Goal: Find specific page/section: Find specific page/section

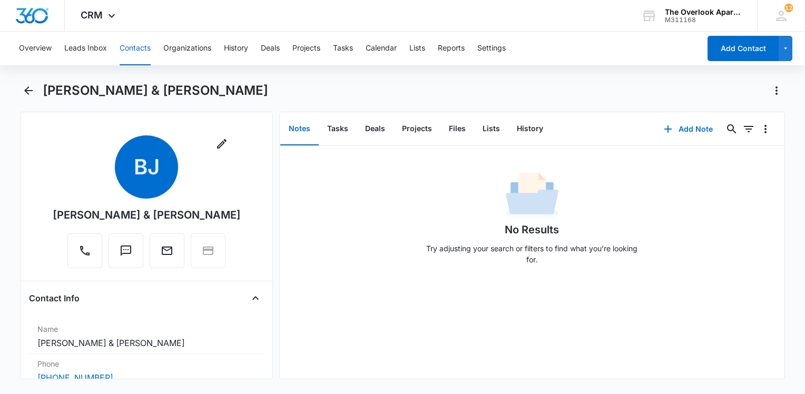
scroll to position [105, 0]
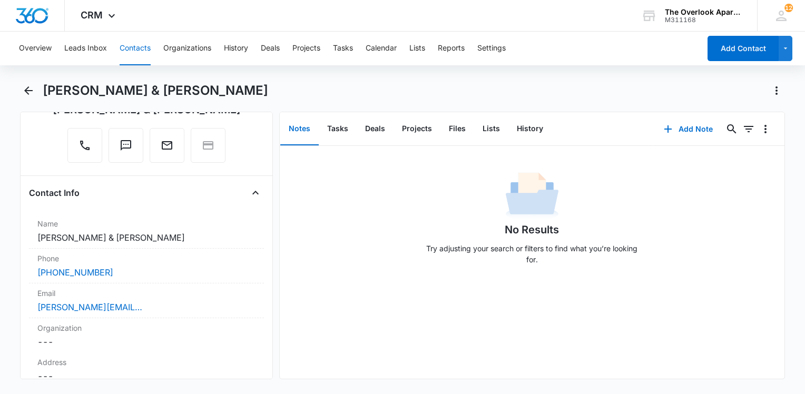
click at [394, 252] on div "No Results Try adjusting your search or filters to find what you’re looking for." at bounding box center [532, 221] width 505 height 104
click at [352, 18] on div "CRM Apps Reputation Websites Forms CRM Email Social Content Ads Intelligence Fi…" at bounding box center [402, 16] width 805 height 32
click at [133, 52] on button "Contacts" at bounding box center [135, 49] width 31 height 34
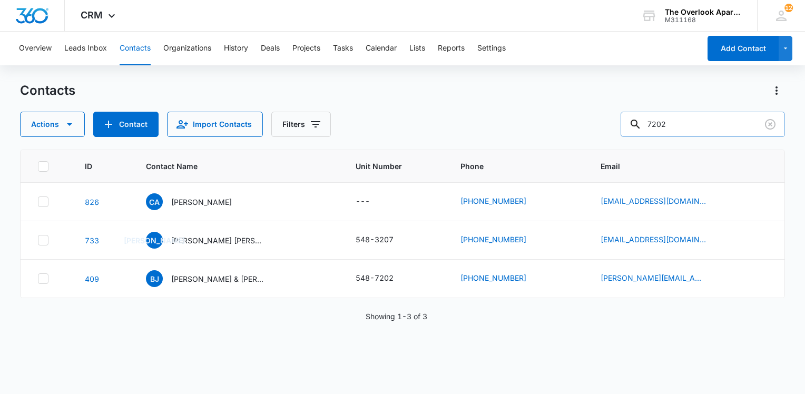
click at [711, 125] on input "7202" at bounding box center [702, 124] width 164 height 25
click at [711, 121] on input "7202" at bounding box center [702, 124] width 164 height 25
type input "7"
type input "9302"
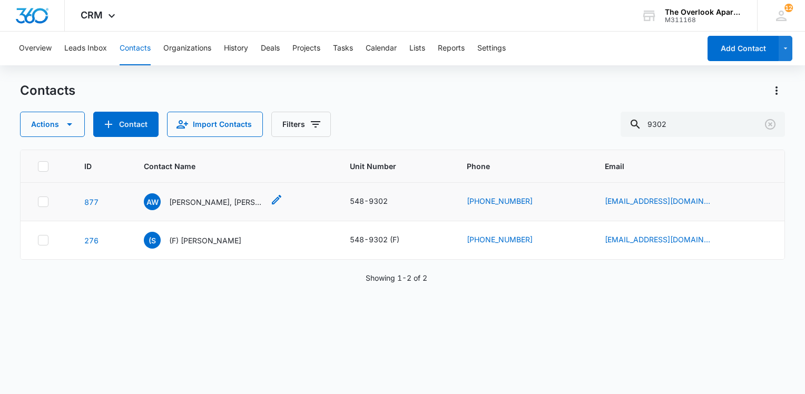
click at [202, 205] on p "[PERSON_NAME], [PERSON_NAME]" at bounding box center [216, 201] width 95 height 11
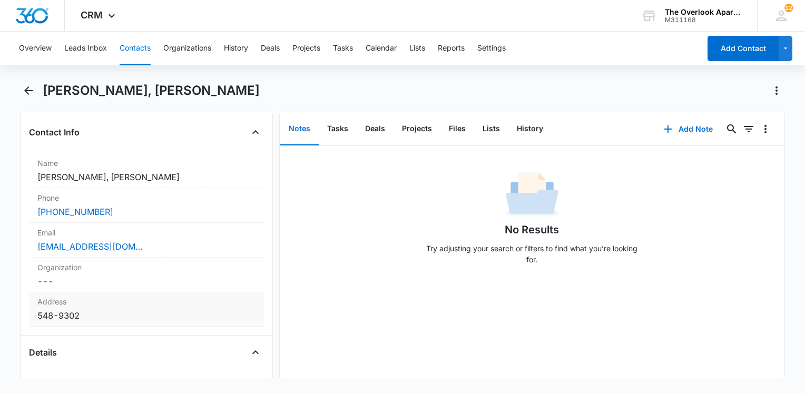
scroll to position [211, 0]
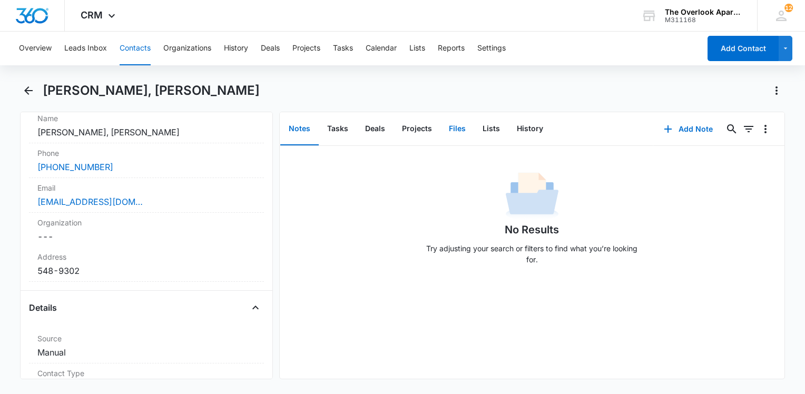
click at [454, 127] on button "Files" at bounding box center [457, 129] width 34 height 33
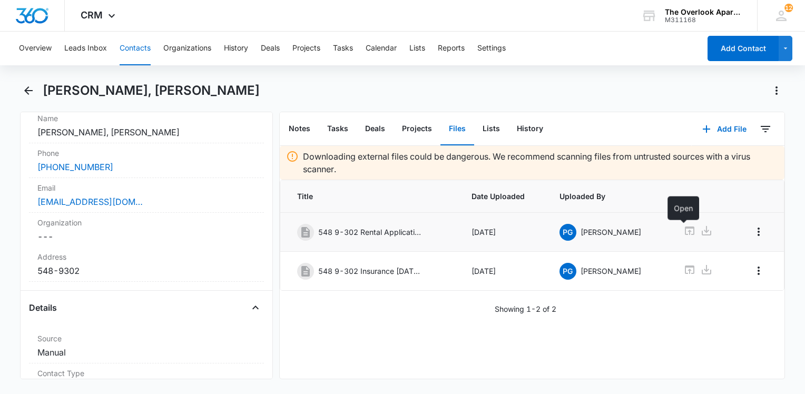
click at [684, 229] on icon at bounding box center [689, 230] width 13 height 13
click at [446, 84] on div "[PERSON_NAME], [PERSON_NAME]" at bounding box center [414, 90] width 742 height 17
click at [131, 48] on button "Contacts" at bounding box center [135, 49] width 31 height 34
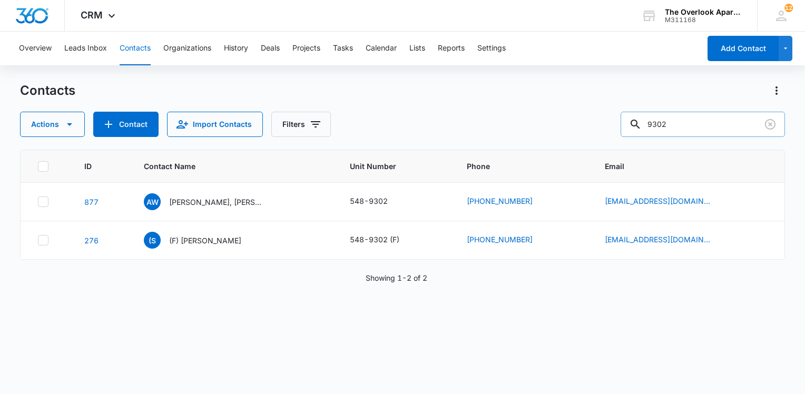
click at [693, 112] on input "9302" at bounding box center [702, 124] width 164 height 25
click at [691, 126] on input "9302" at bounding box center [702, 124] width 164 height 25
type input "1105"
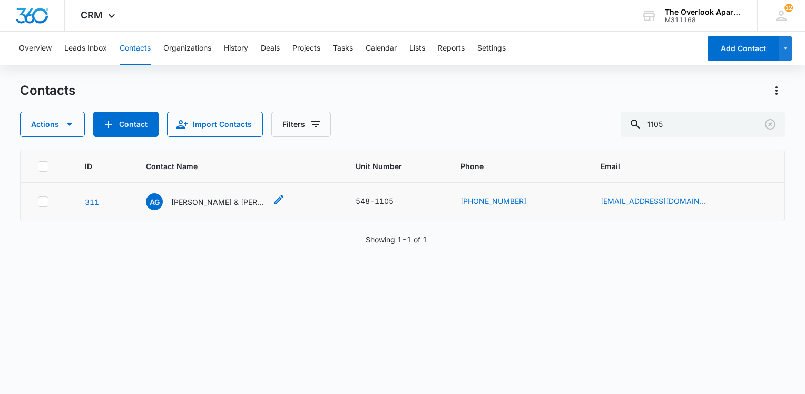
click at [260, 201] on p "[PERSON_NAME] & [PERSON_NAME]" at bounding box center [218, 201] width 95 height 11
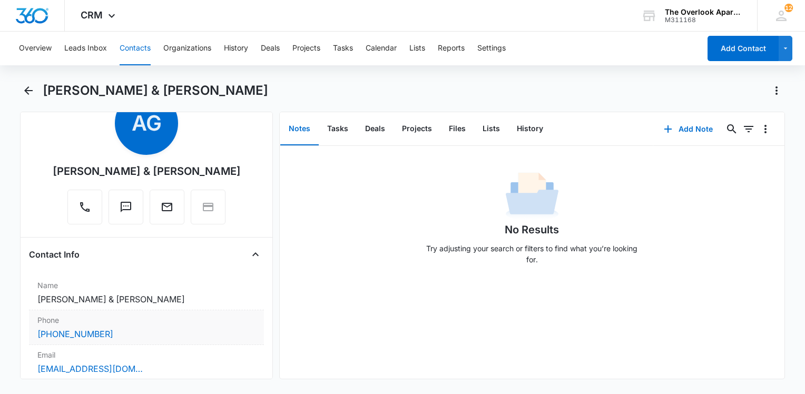
scroll to position [105, 0]
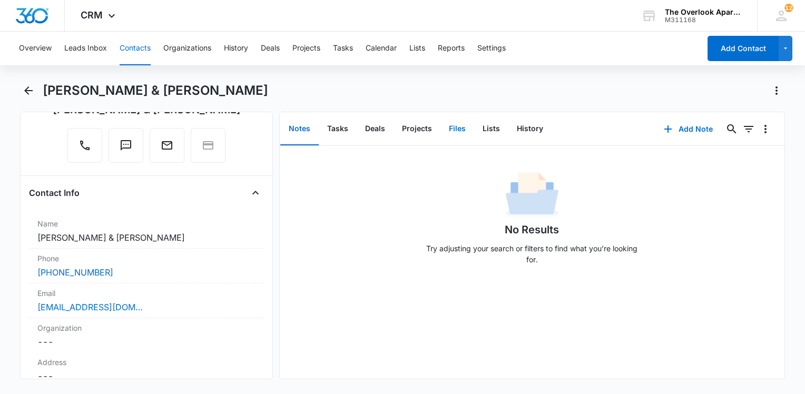
click at [447, 139] on button "Files" at bounding box center [457, 129] width 34 height 33
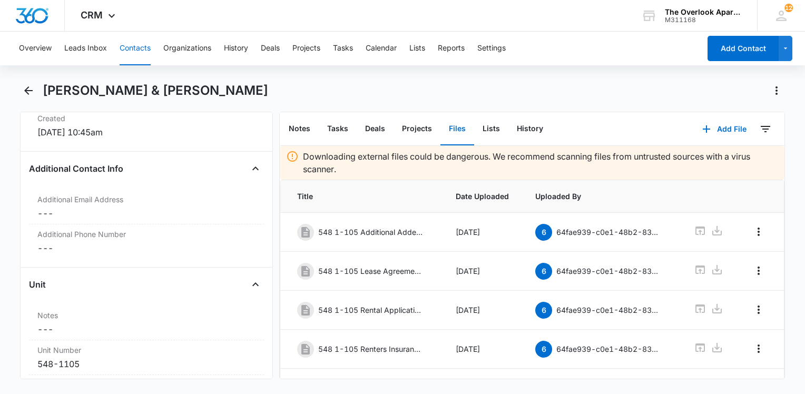
scroll to position [948, 0]
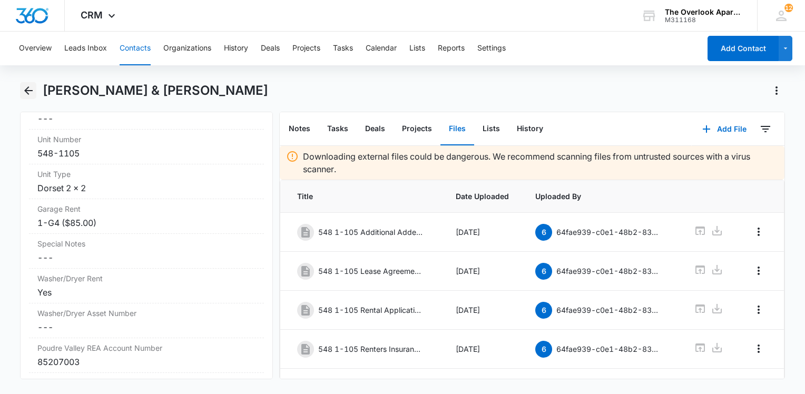
click at [30, 94] on icon "Back" at bounding box center [28, 90] width 13 height 13
